Goal: Task Accomplishment & Management: Use online tool/utility

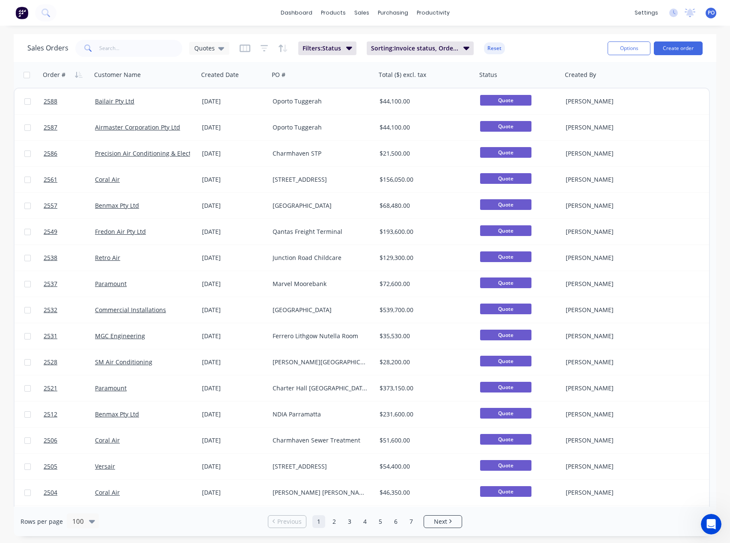
click at [709, 47] on div "Sales Orders Quotes Filters: Status Sorting: Invoice status, Order # Reset Opti…" at bounding box center [365, 48] width 703 height 28
click at [696, 47] on button "Create order" at bounding box center [678, 49] width 49 height 14
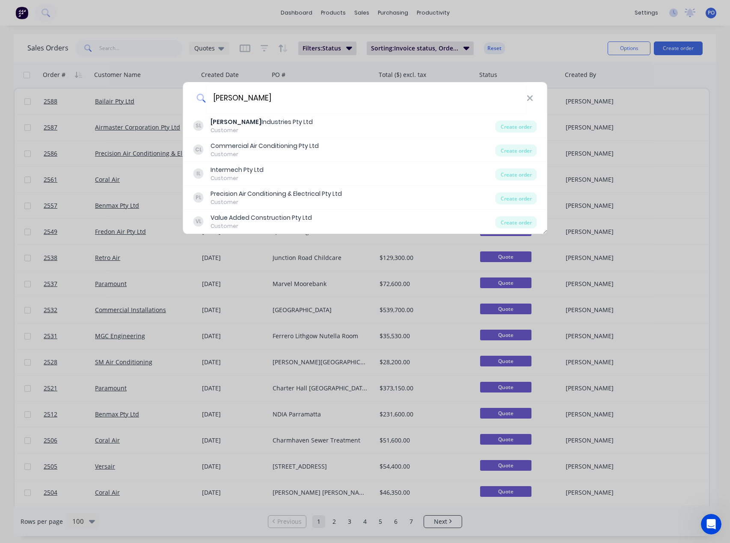
type input "[PERSON_NAME]"
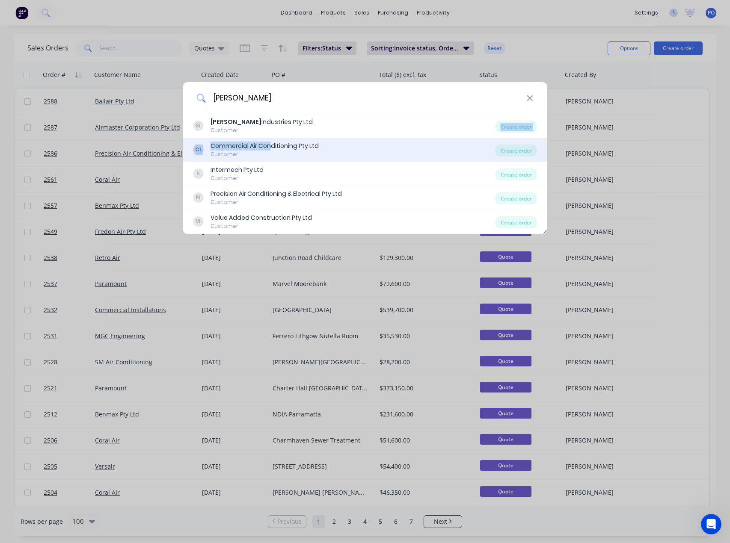
click at [269, 138] on div "[PERSON_NAME] Industries Pty Ltd Customer Create order CL Commercial Air Condit…" at bounding box center [365, 174] width 364 height 120
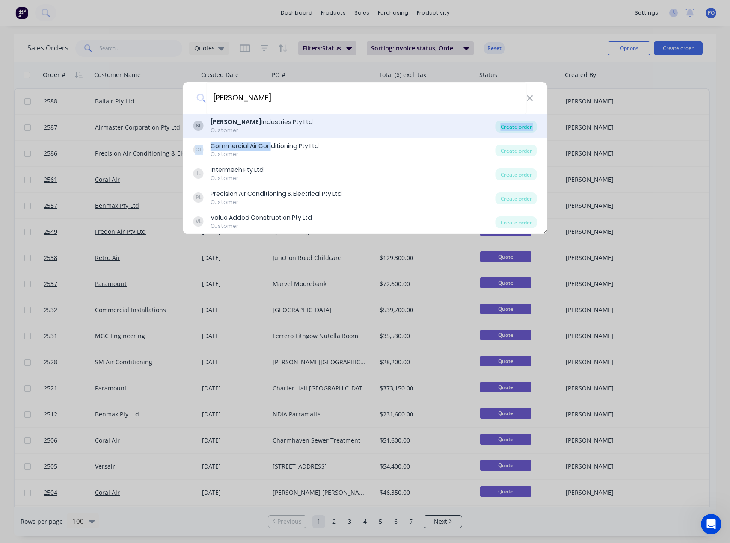
click at [513, 126] on div "Create order" at bounding box center [516, 127] width 42 height 12
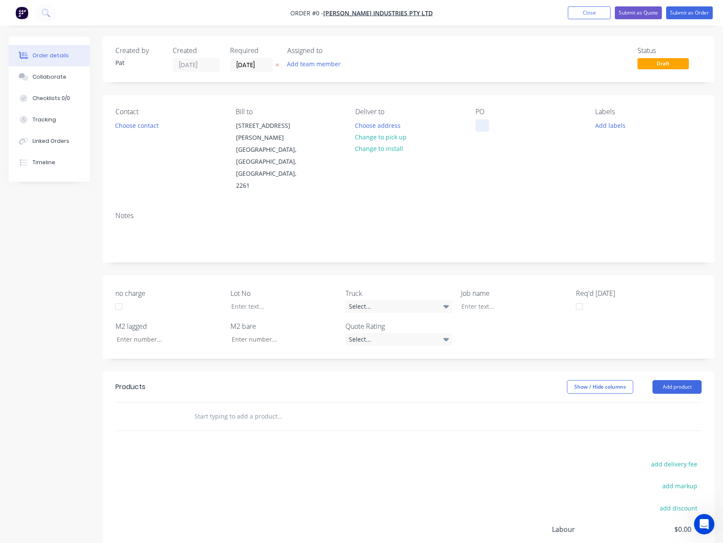
click at [477, 124] on div "Contact Choose contact [PERSON_NAME] to [STREET_ADDRESS][PERSON_NAME] Deliver t…" at bounding box center [409, 150] width 612 height 110
click at [479, 125] on div at bounding box center [483, 125] width 14 height 12
click at [687, 350] on div "Order details Collaborate Checklists 0/0 Tracking Linked Orders Timeline Order …" at bounding box center [361, 342] width 723 height 613
click at [687, 380] on button "Add product" at bounding box center [677, 387] width 49 height 14
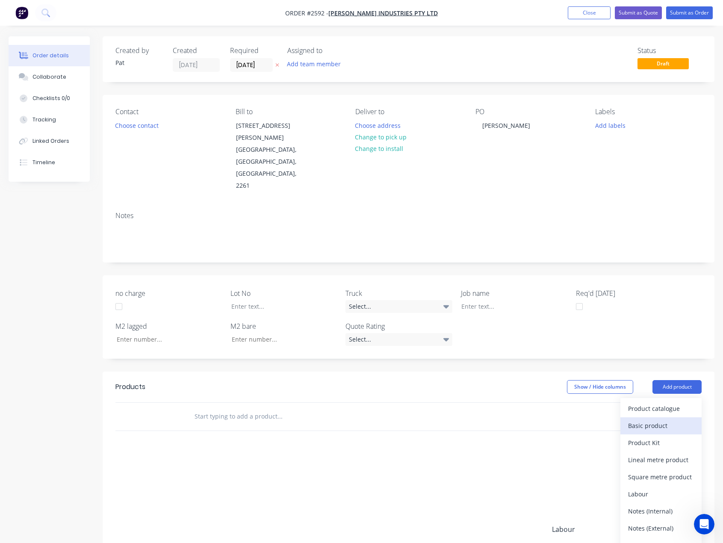
click at [660, 420] on div "Basic product" at bounding box center [662, 426] width 66 height 12
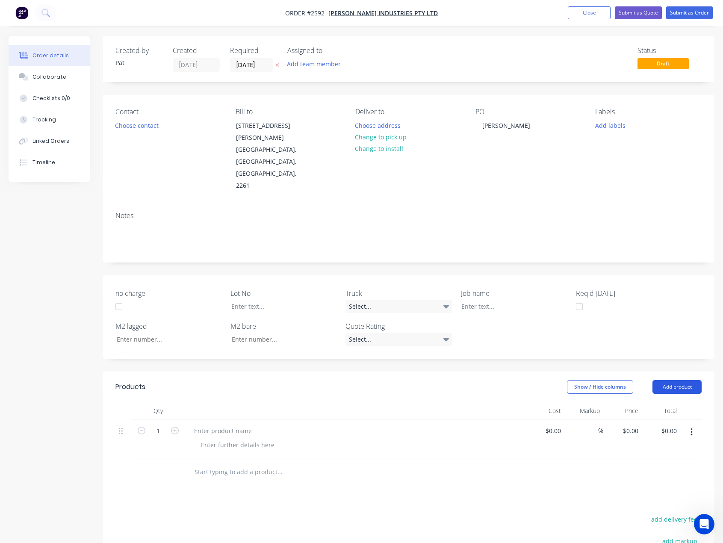
click at [667, 380] on button "Add product" at bounding box center [677, 387] width 49 height 14
click at [663, 522] on div "Notes (External)" at bounding box center [662, 528] width 66 height 12
click at [661, 380] on button "Add product" at bounding box center [677, 387] width 49 height 14
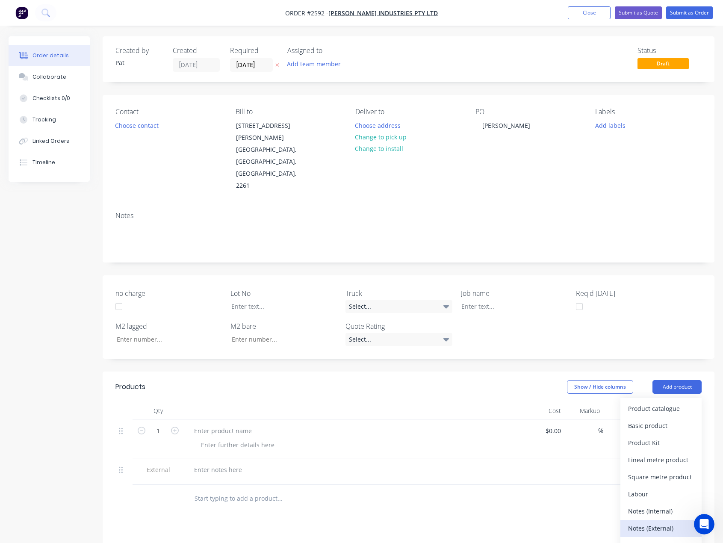
click at [665, 522] on div "Notes (External)" at bounding box center [662, 528] width 66 height 12
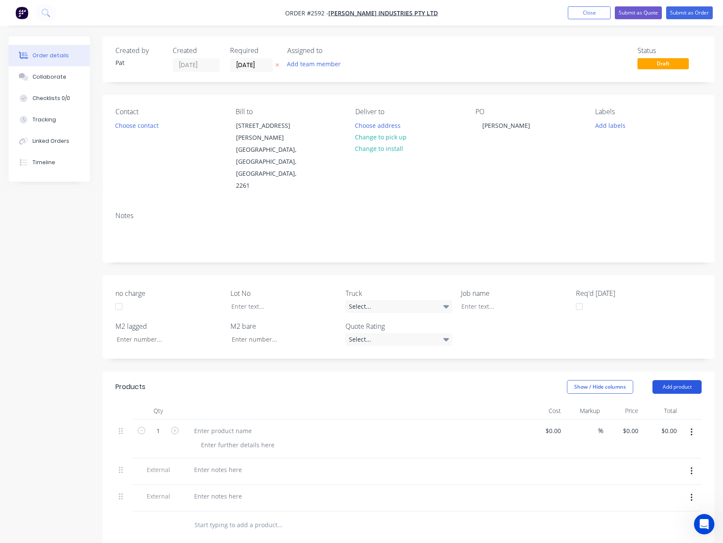
click at [667, 380] on button "Add product" at bounding box center [677, 387] width 49 height 14
click at [664, 522] on div "Notes (External)" at bounding box center [662, 528] width 66 height 12
click at [253, 425] on div at bounding box center [222, 431] width 71 height 12
click at [200, 464] on div at bounding box center [218, 470] width 62 height 12
click at [206, 499] on div at bounding box center [218, 505] width 62 height 12
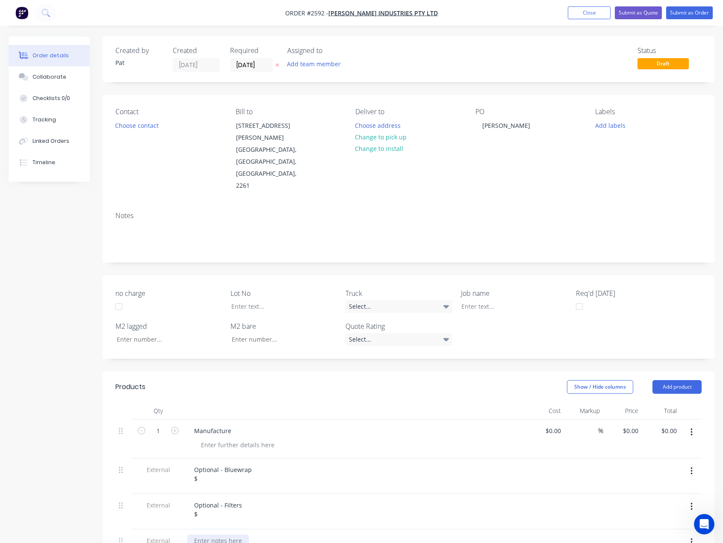
click at [206, 535] on div at bounding box center [218, 541] width 62 height 12
